Goal: Information Seeking & Learning: Learn about a topic

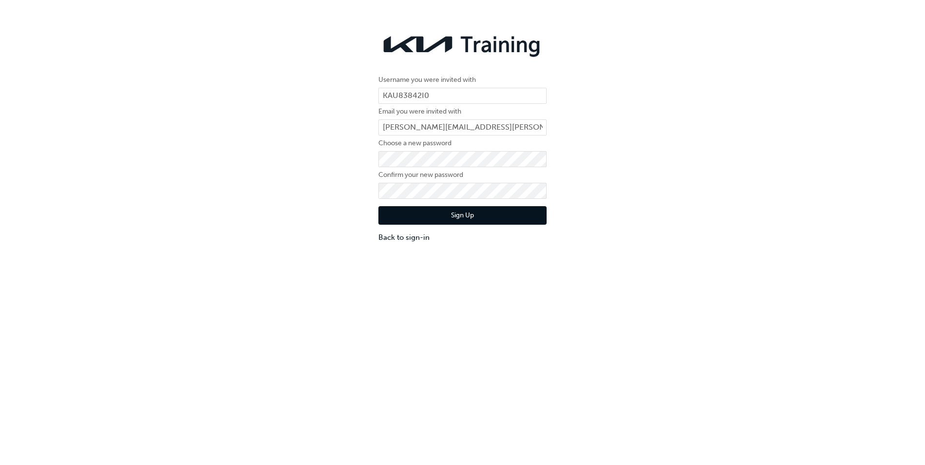
click at [479, 215] on button "Sign Up" at bounding box center [463, 215] width 168 height 19
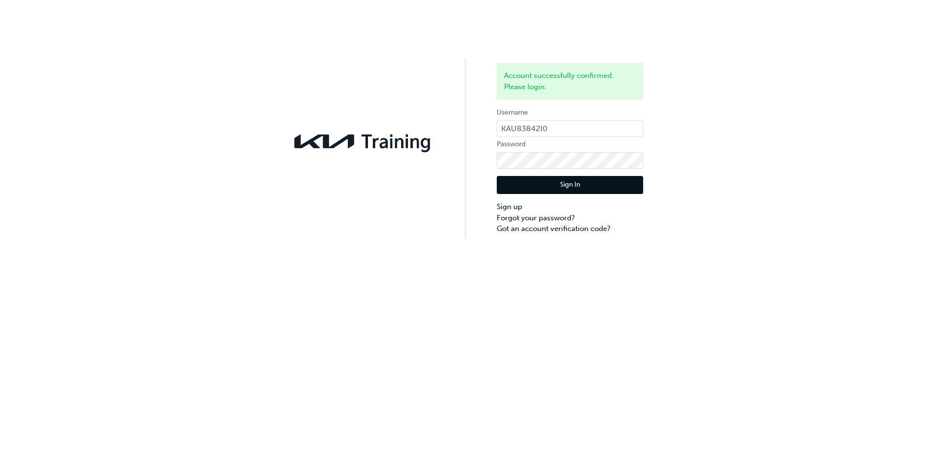
click at [600, 194] on button "Sign In" at bounding box center [570, 185] width 146 height 19
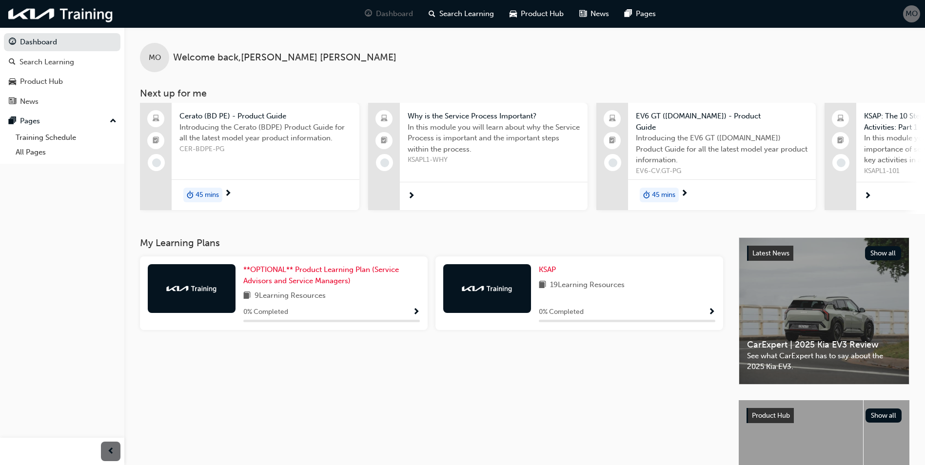
click at [193, 142] on span "Introducing the Cerato (BDPE) Product Guide for all the latest model year produ…" at bounding box center [266, 133] width 172 height 22
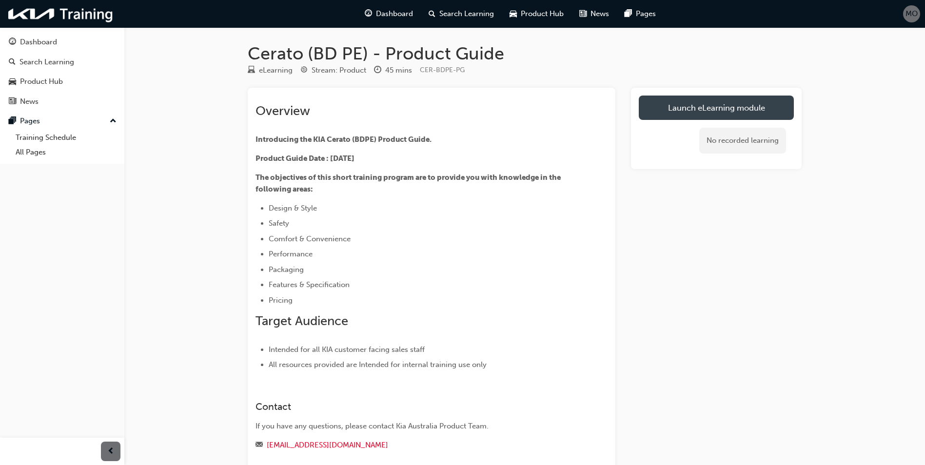
click at [732, 112] on link "Launch eLearning module" at bounding box center [716, 108] width 155 height 24
